Goal: Check status

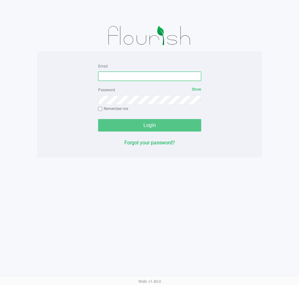
click at [122, 78] on input "Email" at bounding box center [149, 76] width 103 height 9
type input "[EMAIL_ADDRESS][DOMAIN_NAME]"
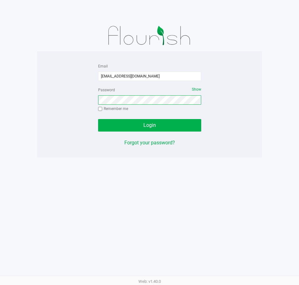
click at [98, 119] on button "Login" at bounding box center [149, 125] width 103 height 12
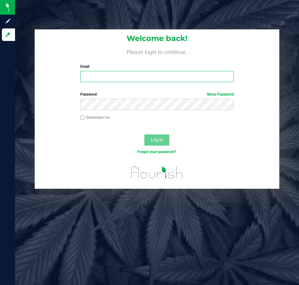
click at [116, 77] on input "Email" at bounding box center [157, 76] width 154 height 11
type input "[EMAIL_ADDRESS][DOMAIN_NAME]"
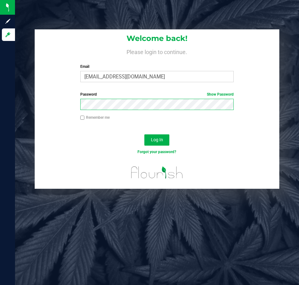
click at [144, 134] on button "Log In" at bounding box center [156, 139] width 25 height 11
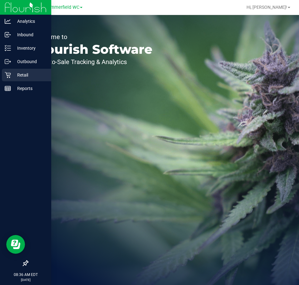
click at [7, 76] on icon at bounding box center [8, 75] width 6 height 6
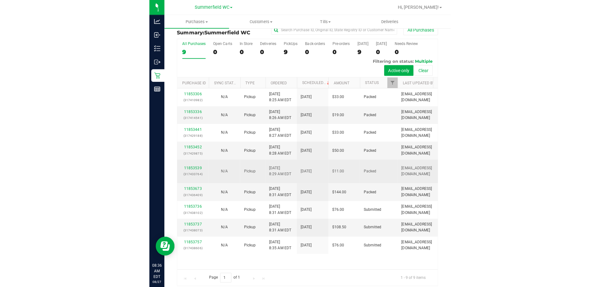
scroll to position [15, 0]
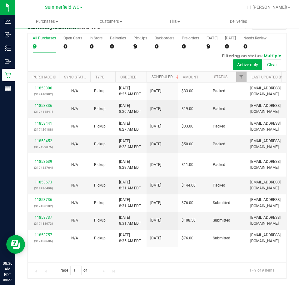
click at [164, 77] on link "Scheduled" at bounding box center [166, 77] width 28 height 4
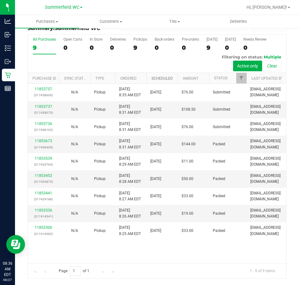
scroll to position [0, 0]
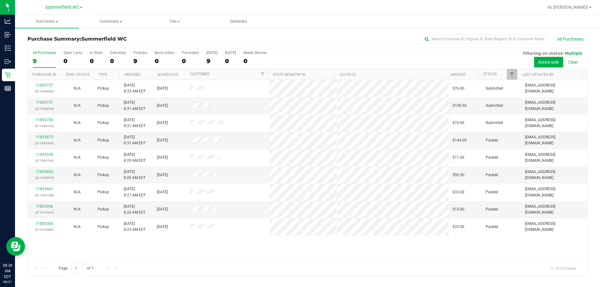
click at [289, 254] on div "11853757 (317438606) N/A Pickup 8/27/2025 8:35 AM EDT 8/27/2025 $76.00 Submitte…" at bounding box center [307, 170] width 559 height 181
click at [299, 251] on div "11853757 (317438606) N/A Pickup 8/27/2025 8:35 AM EDT 8/27/2025 $76.00 Submitte…" at bounding box center [307, 170] width 559 height 181
